Goal: Transaction & Acquisition: Purchase product/service

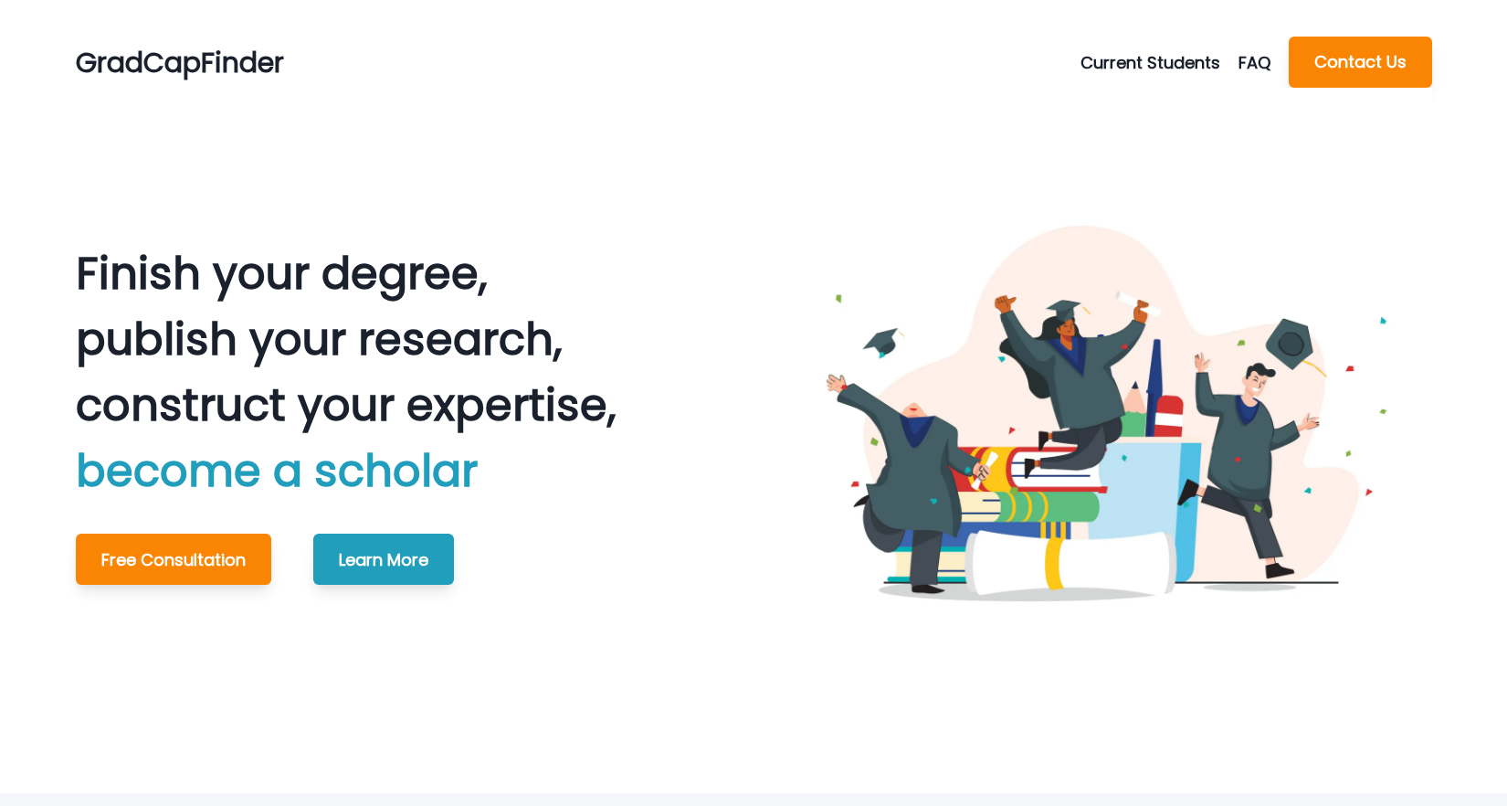
click at [1090, 62] on button "Current Students" at bounding box center [1159, 62] width 158 height 25
click at [1117, 103] on button "Schedule Meeting" at bounding box center [1184, 106] width 203 height 33
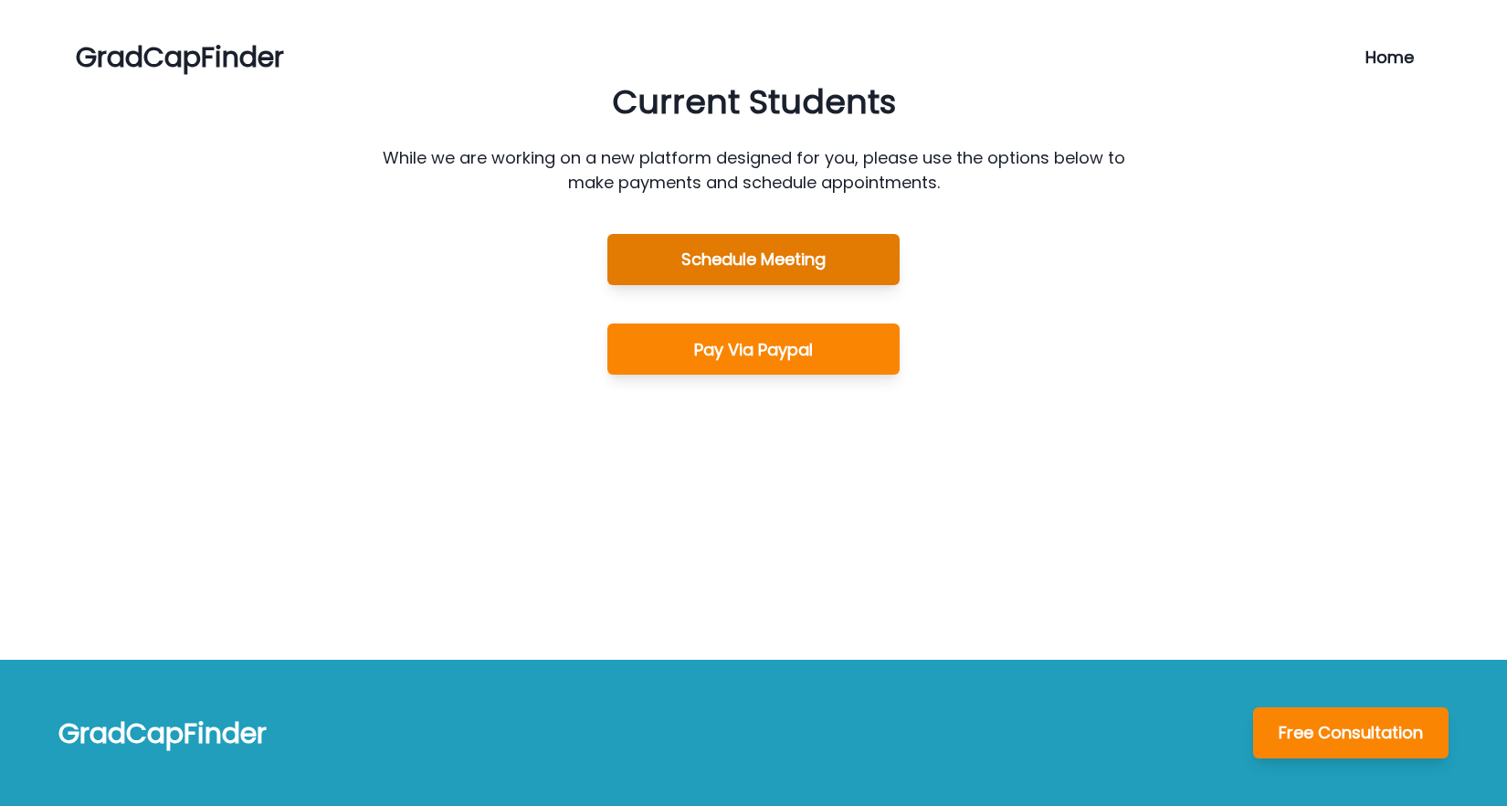
click at [755, 264] on button "Schedule Meeting" at bounding box center [753, 259] width 292 height 51
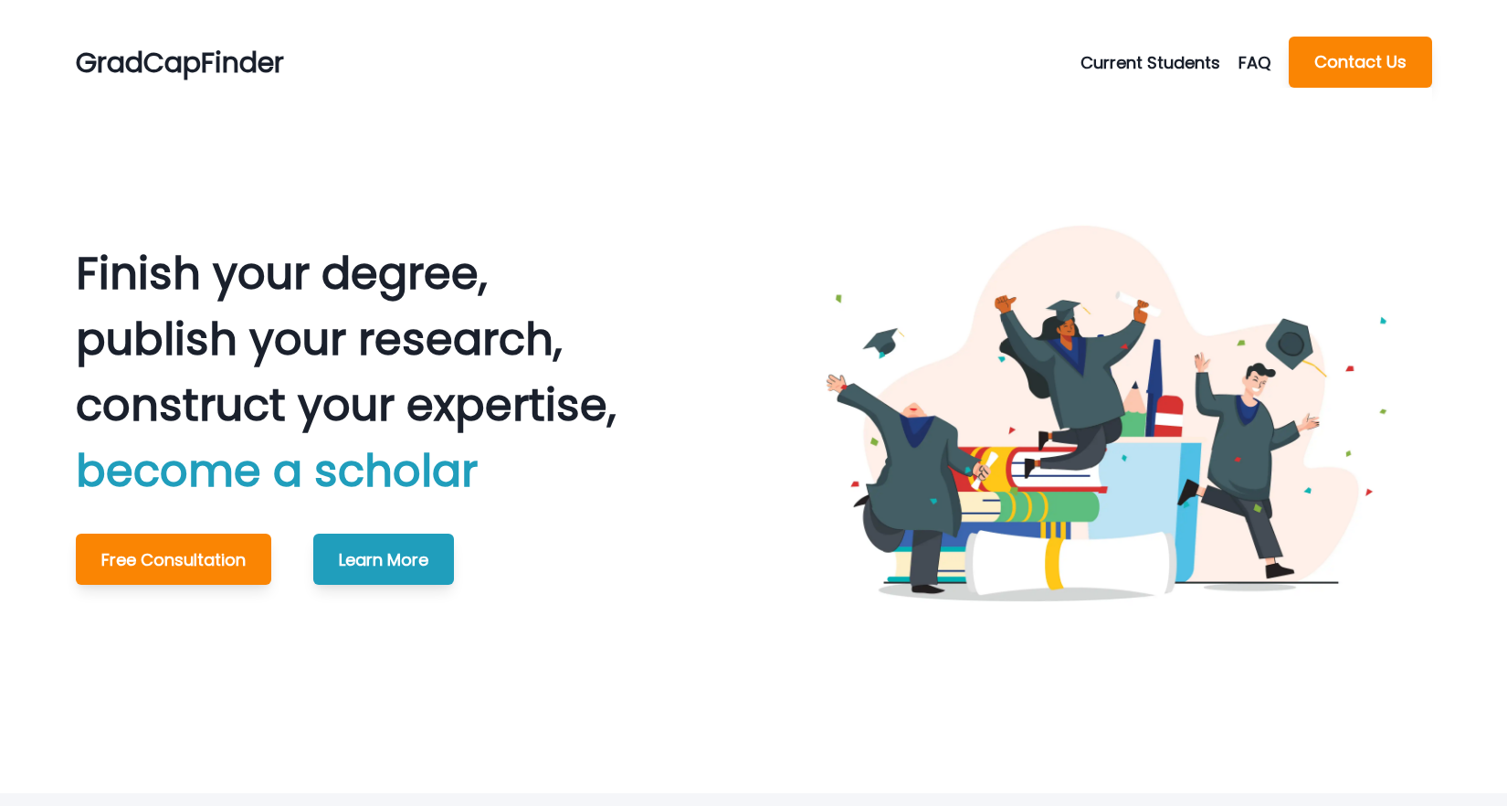
click at [1111, 76] on div "Current Students Schedule Meeting Make A Payment FAQ Current Students FAQ Conta…" at bounding box center [1256, 62] width 352 height 51
click at [1107, 68] on button "Current Students" at bounding box center [1159, 62] width 158 height 25
click at [1118, 149] on button "Make A Payment" at bounding box center [1184, 139] width 203 height 33
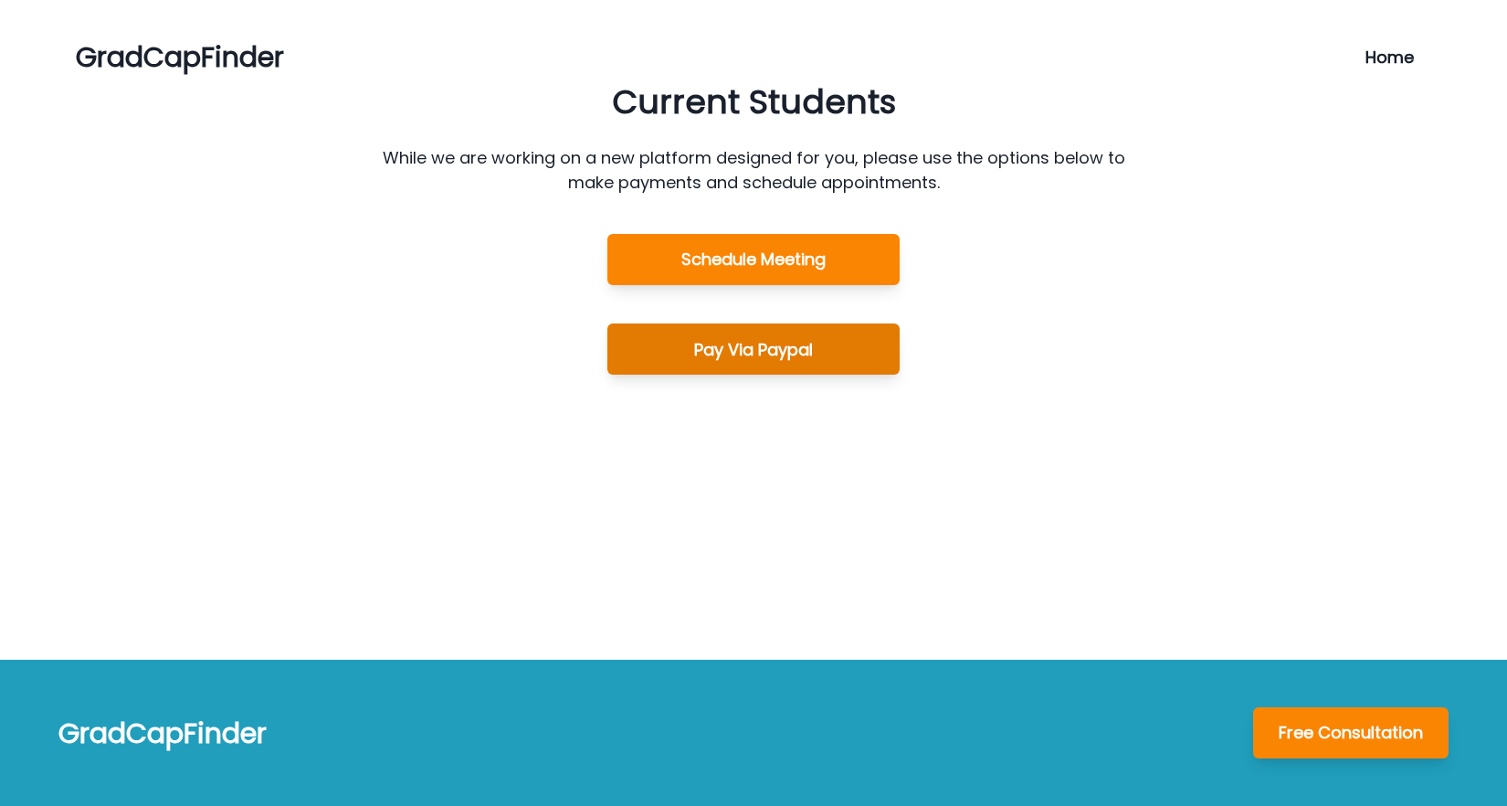
click at [720, 354] on button "Pay Via Paypal" at bounding box center [753, 348] width 292 height 51
